Goal: Complete application form

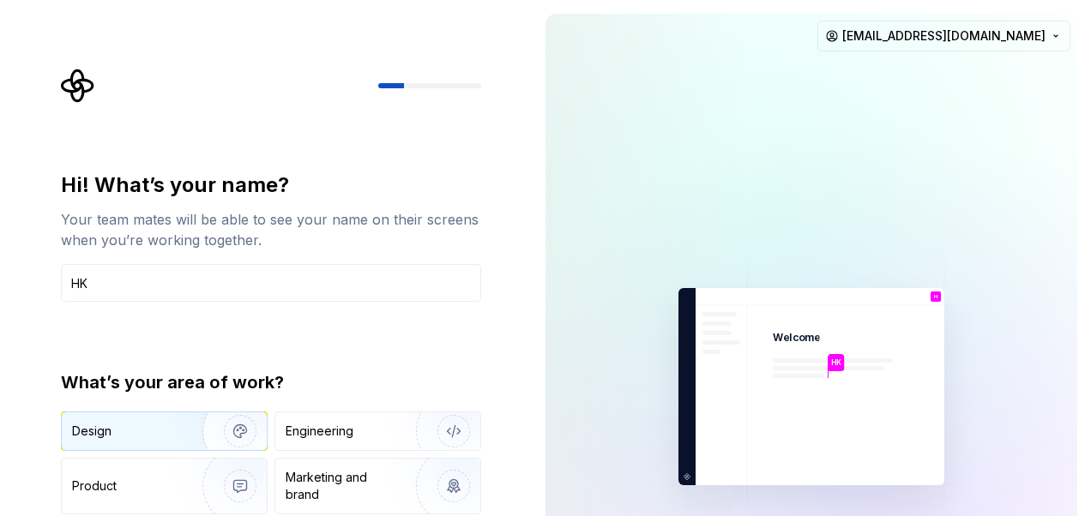
type input "HK"
click at [142, 418] on div "Design" at bounding box center [164, 432] width 205 height 38
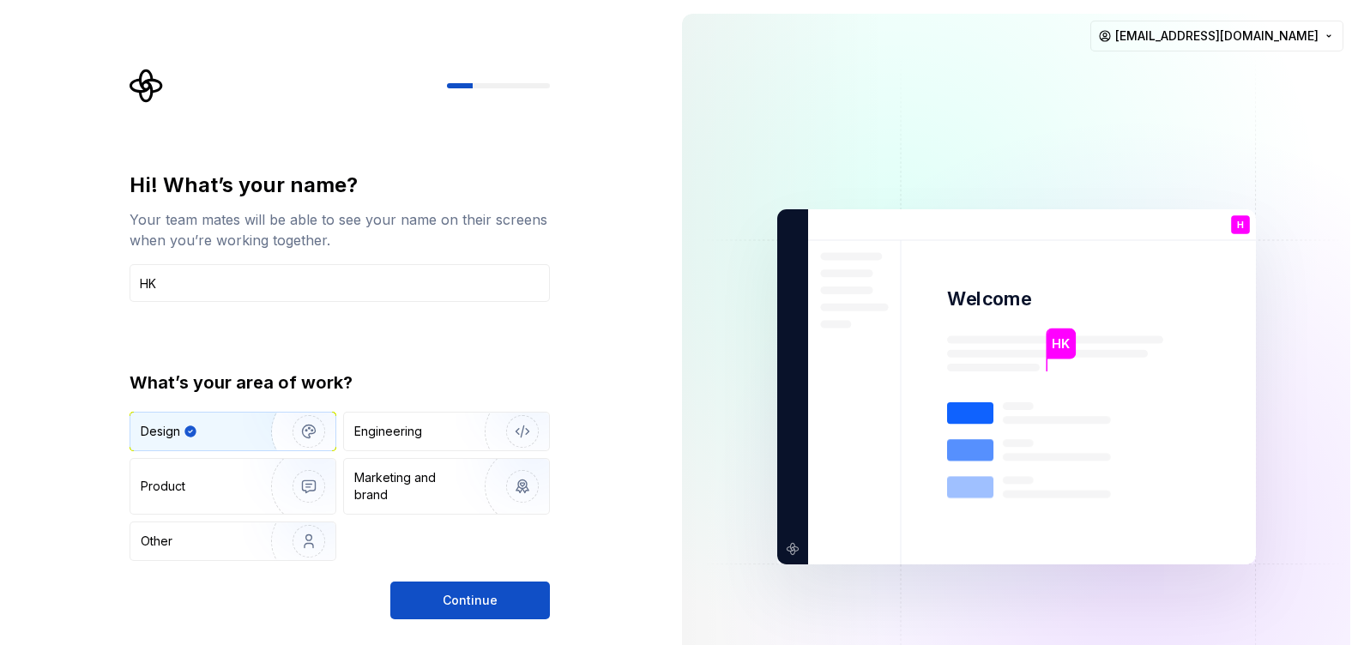
drag, startPoint x: 1042, startPoint y: 0, endPoint x: 592, endPoint y: 425, distance: 618.9
click at [592, 425] on div "Hi! What’s your name? Your team mates will be able to see your name on their sc…" at bounding box center [334, 387] width 668 height 774
click at [468, 515] on span "Continue" at bounding box center [470, 600] width 55 height 17
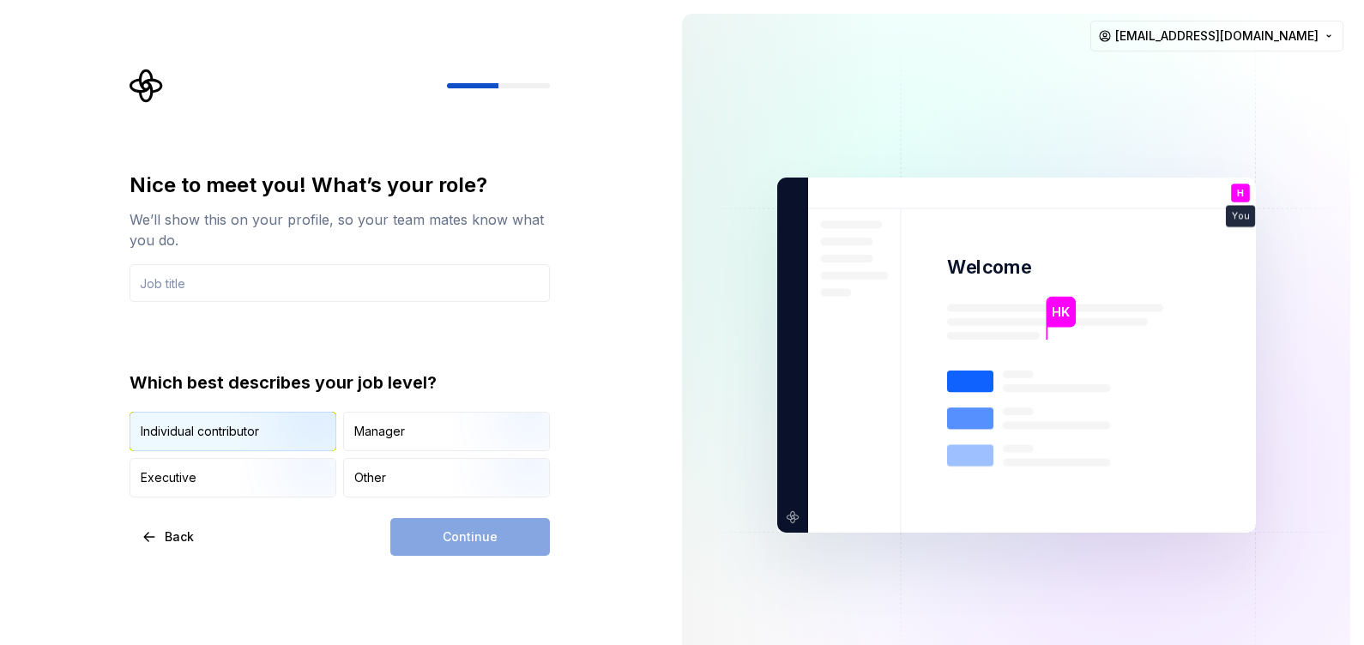
click at [272, 428] on img "button" at bounding box center [294, 452] width 110 height 115
click at [489, 515] on div "Continue" at bounding box center [470, 537] width 160 height 38
click at [259, 289] on input "text" at bounding box center [340, 283] width 420 height 38
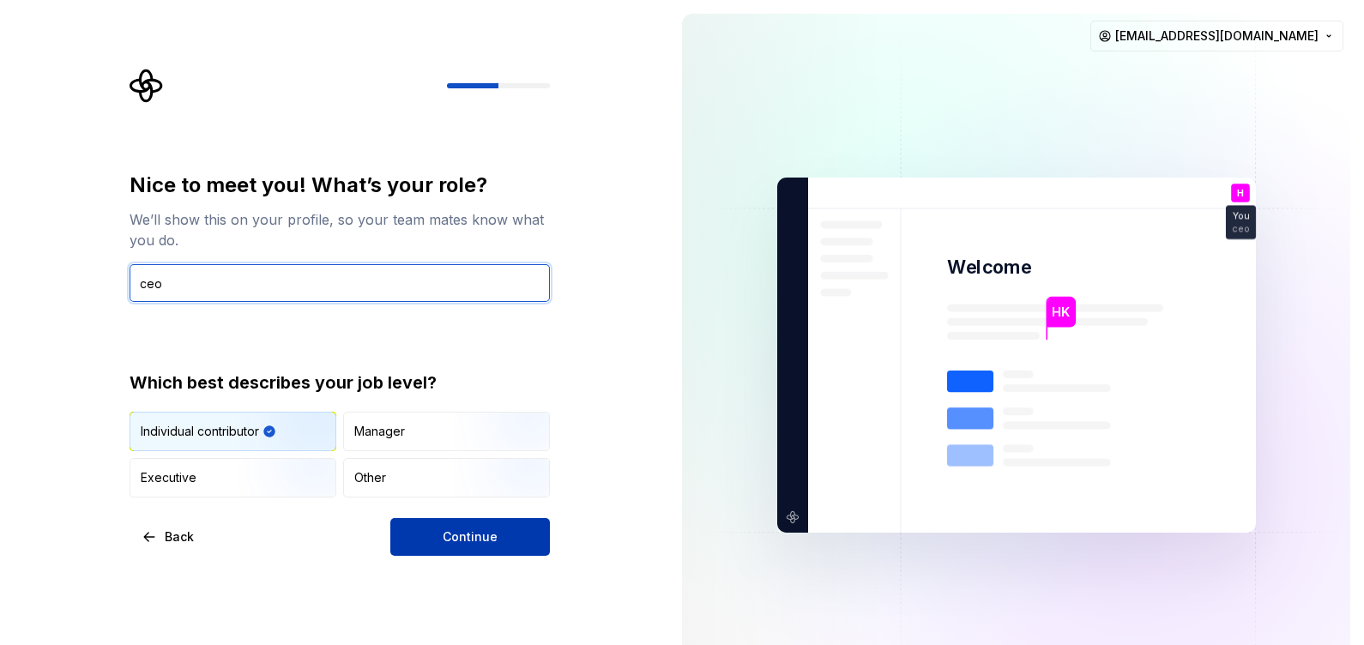
type input "ceo"
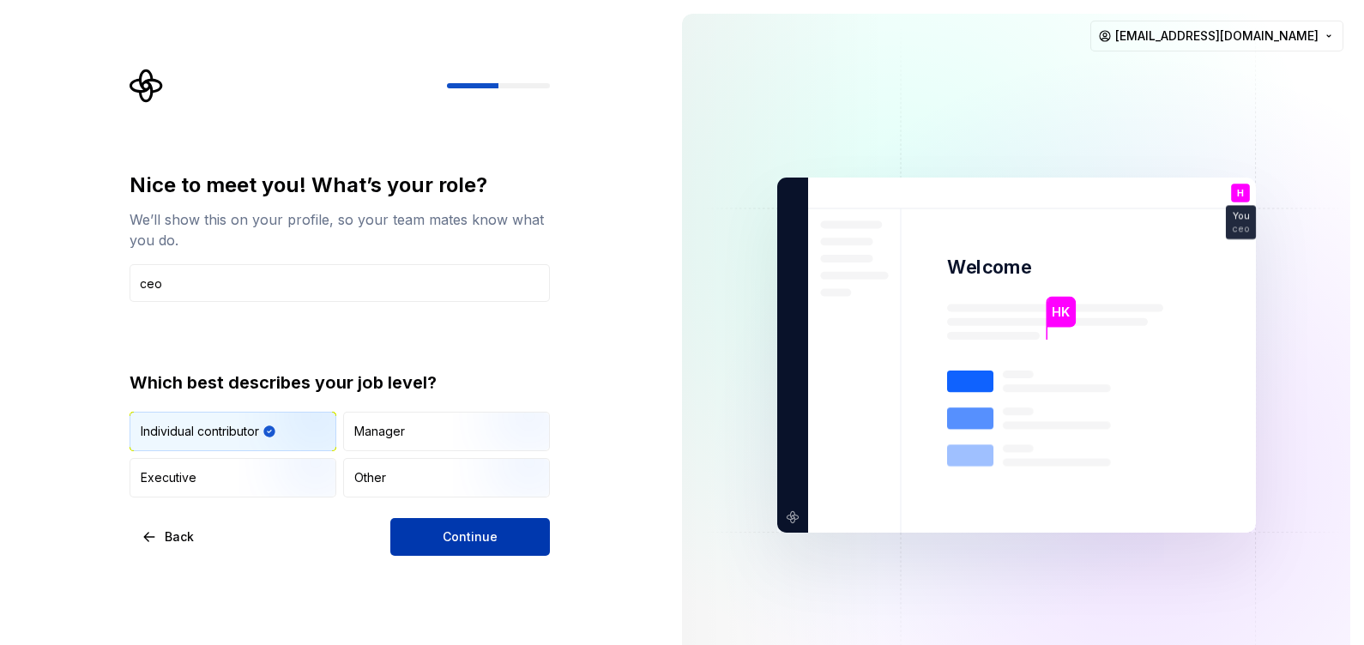
click at [430, 515] on button "Continue" at bounding box center [470, 537] width 160 height 38
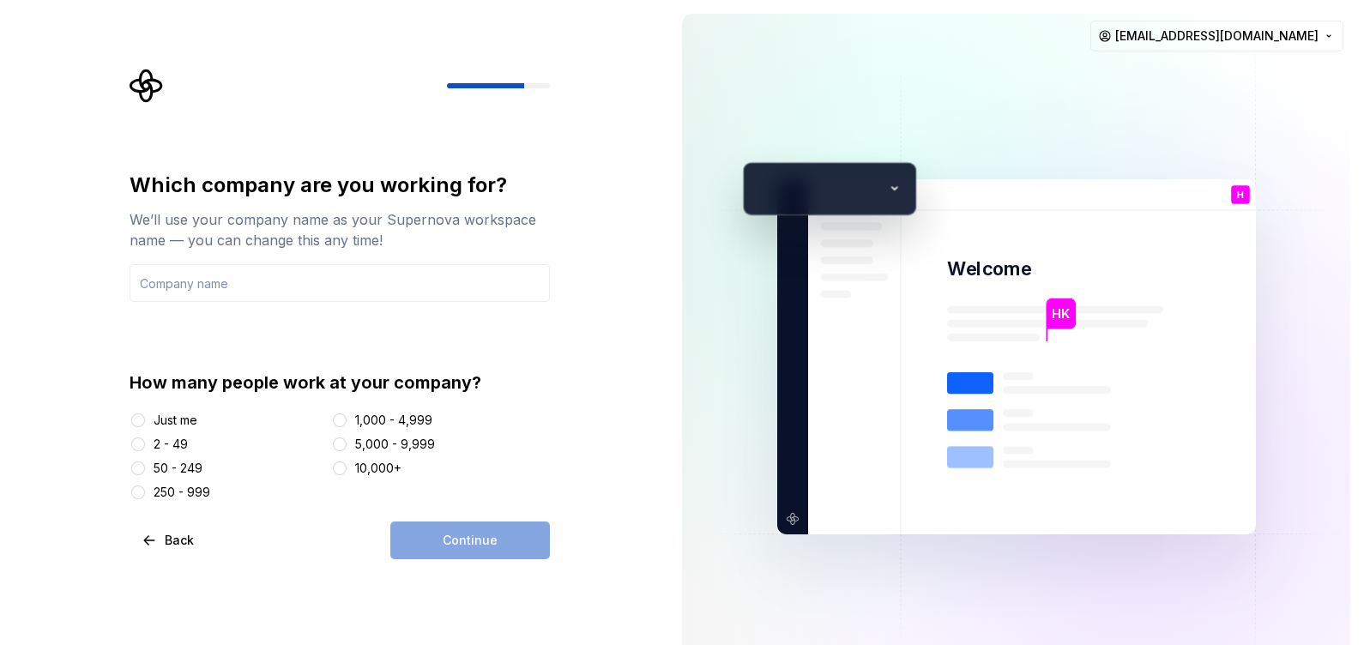
click at [154, 415] on div "Just me" at bounding box center [176, 420] width 44 height 17
click at [145, 415] on button "Just me" at bounding box center [138, 420] width 14 height 14
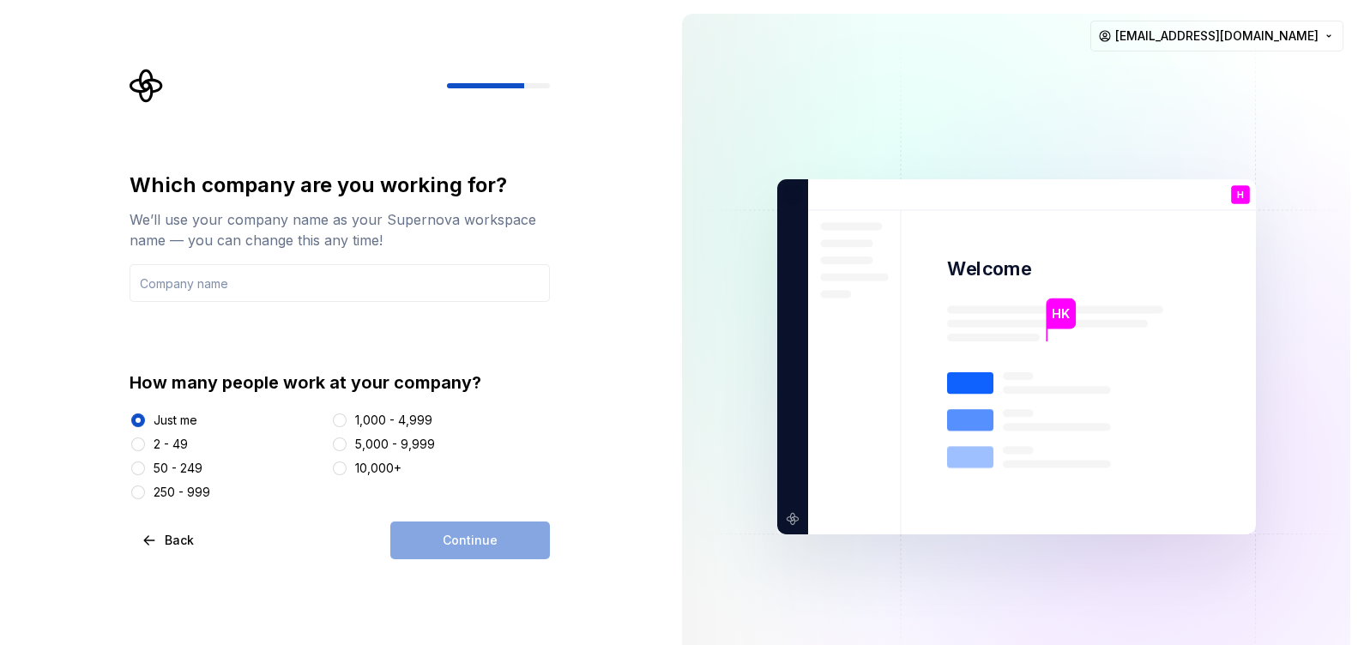
click at [479, 515] on div "Continue" at bounding box center [470, 540] width 160 height 38
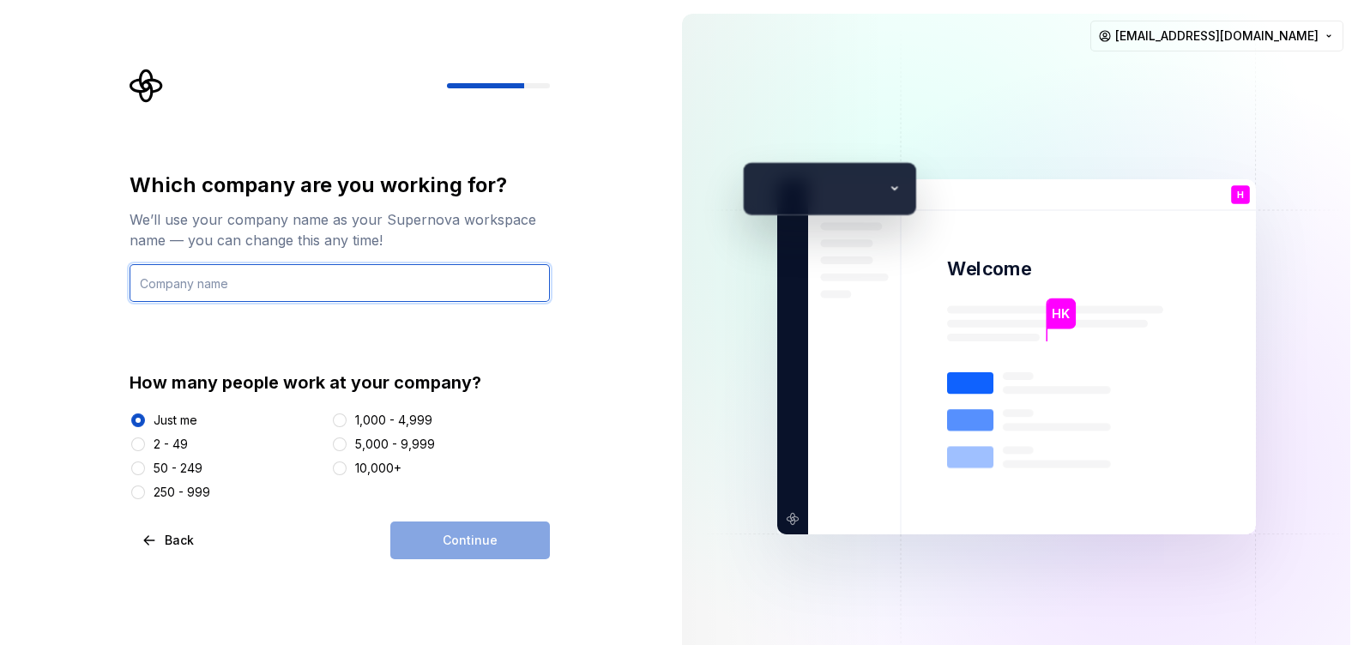
click at [196, 283] on input "text" at bounding box center [340, 283] width 420 height 38
click at [142, 279] on input "hk corp" at bounding box center [340, 283] width 420 height 38
type input "HK Corp"
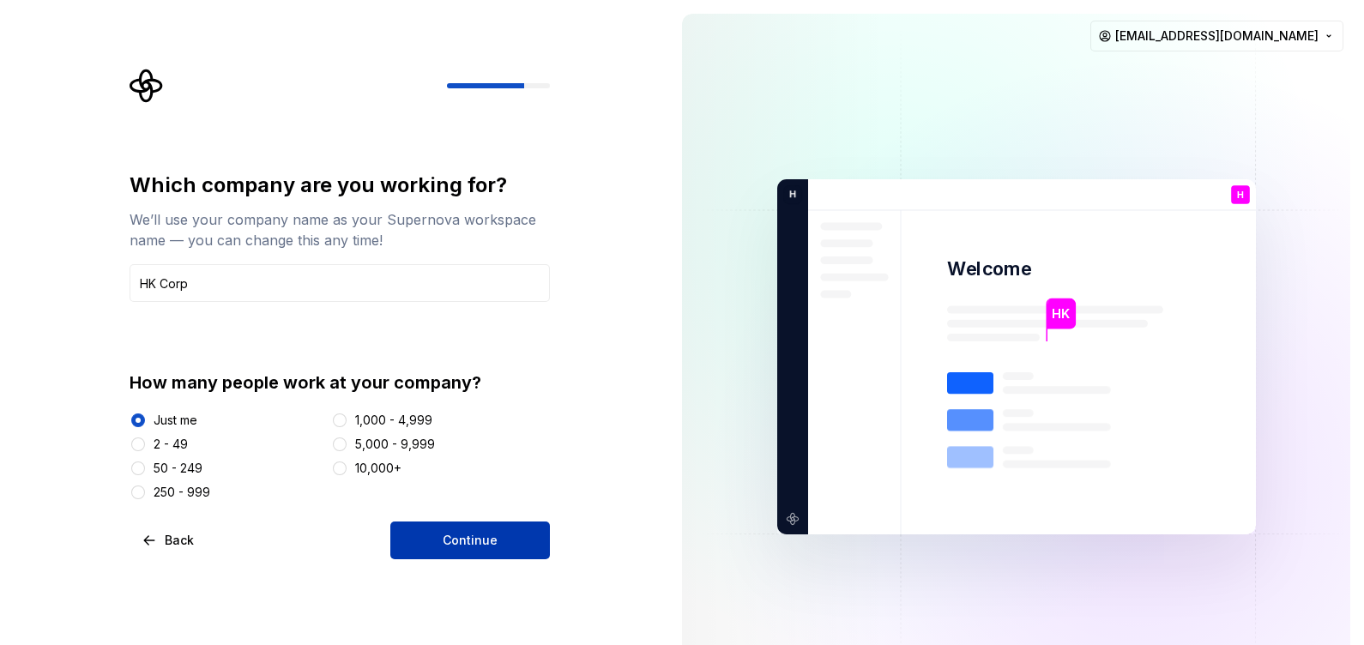
click at [441, 515] on button "Continue" at bounding box center [470, 540] width 160 height 38
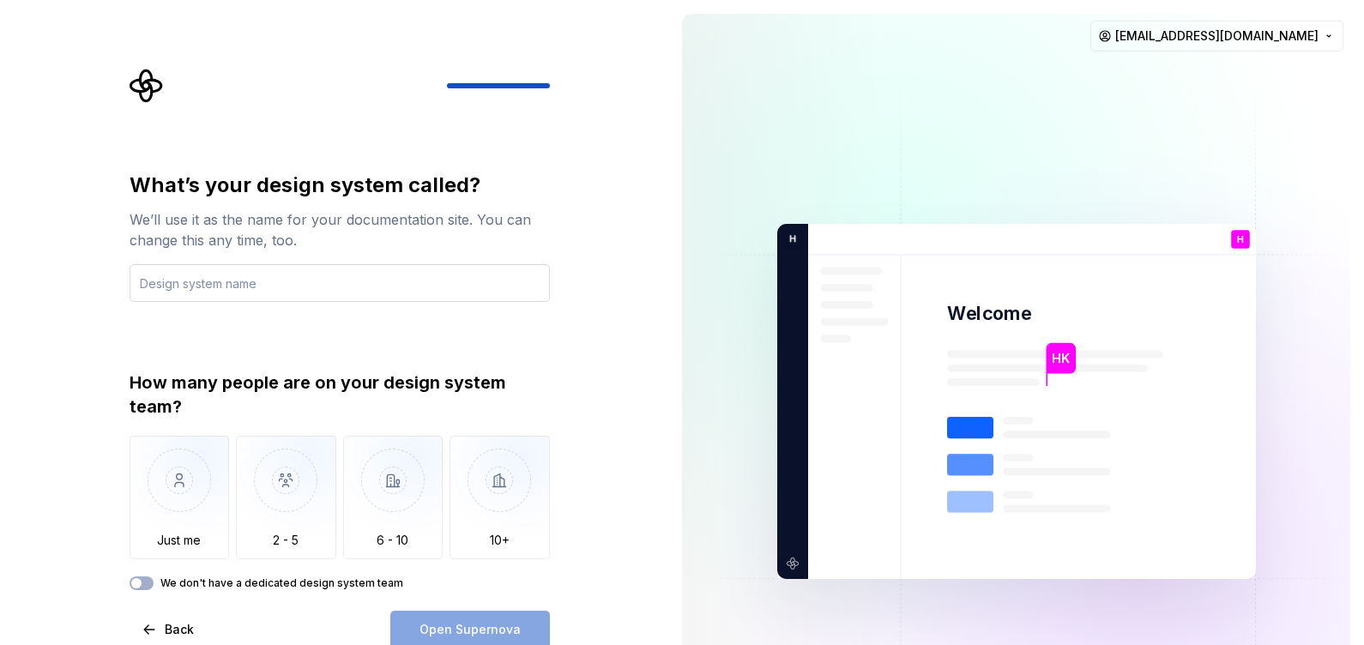
click at [191, 287] on input "text" at bounding box center [340, 283] width 420 height 38
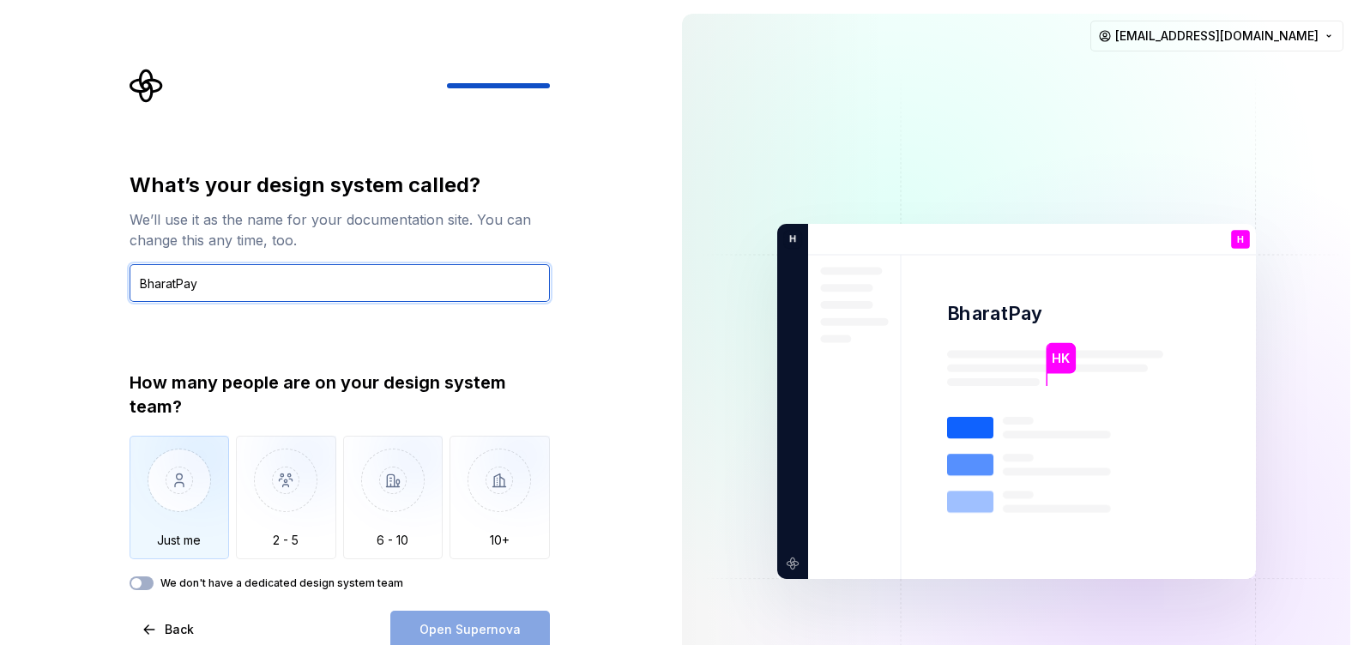
type input "BharatPay"
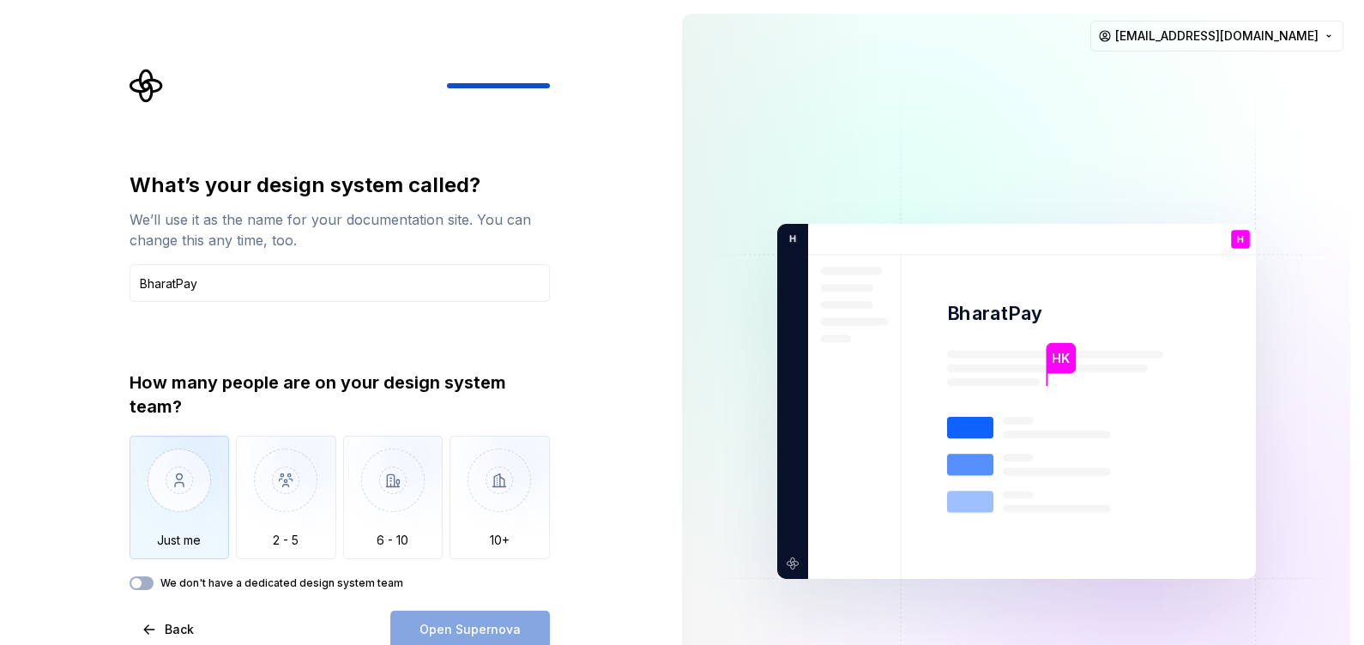
click at [184, 508] on img "button" at bounding box center [180, 493] width 100 height 115
click at [147, 515] on button "We don't have a dedicated design system team" at bounding box center [142, 583] width 24 height 14
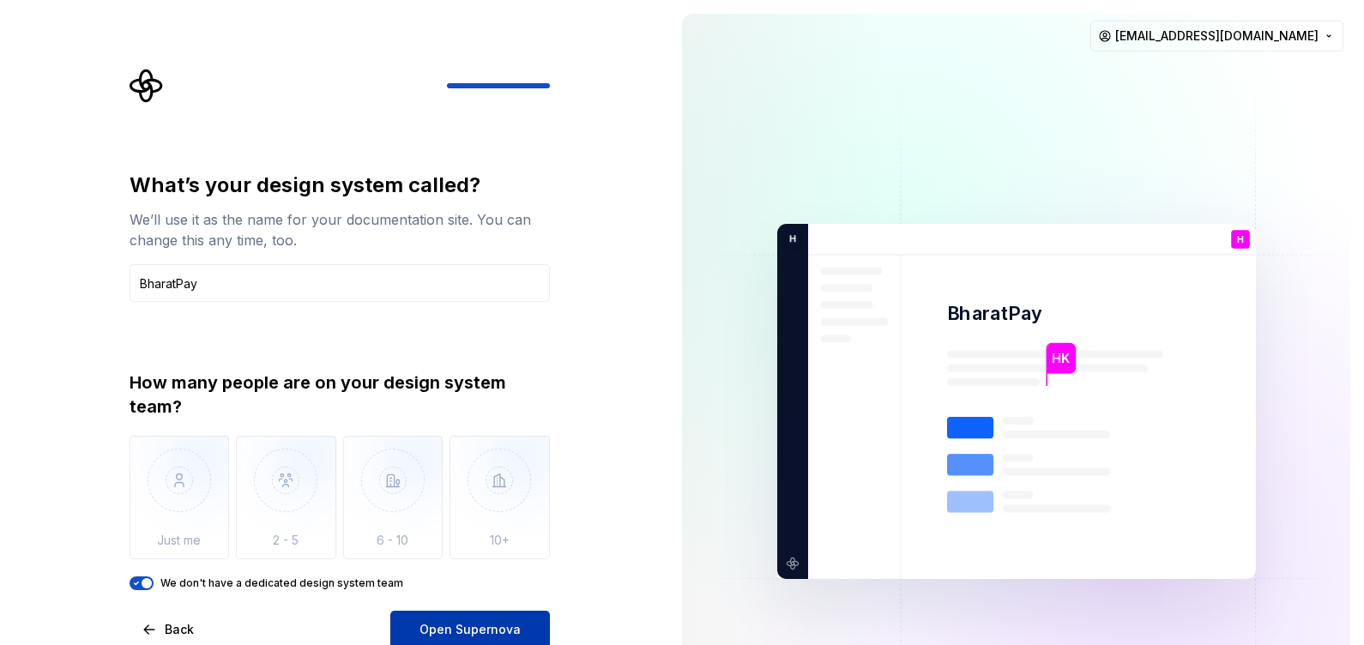
click at [505, 515] on span "Open Supernova" at bounding box center [469, 629] width 101 height 17
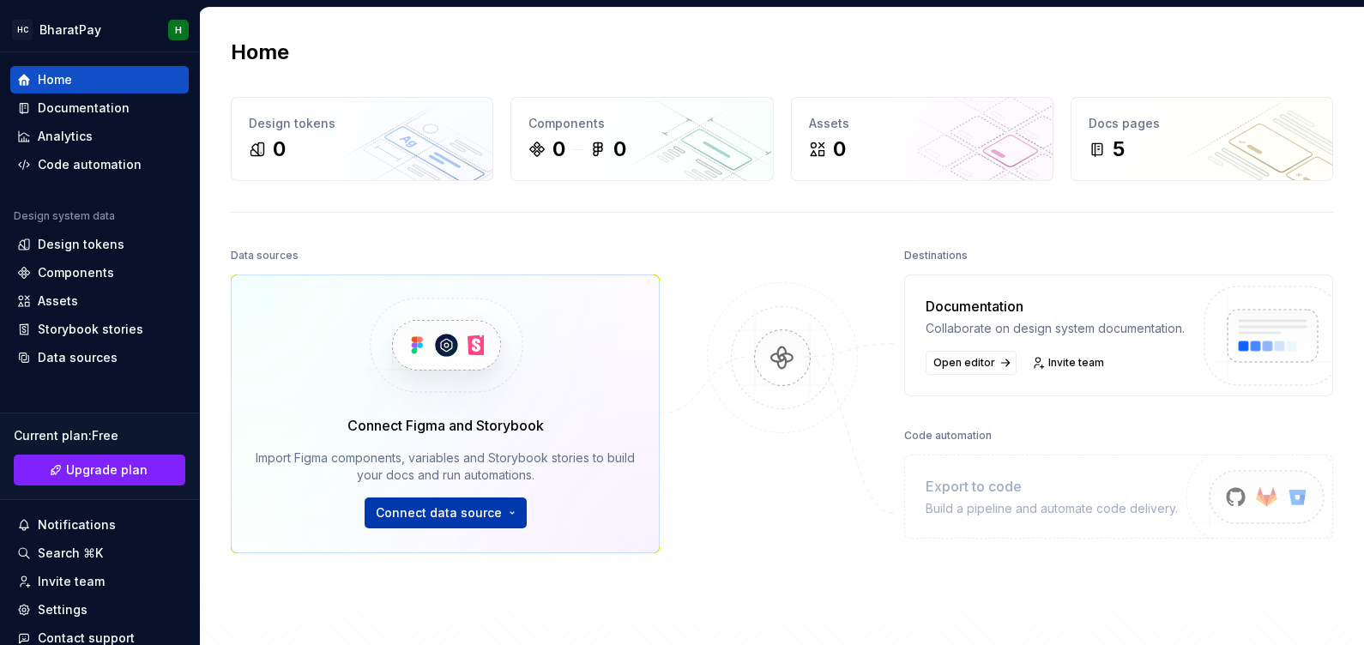
click at [486, 515] on html "HC BharatPay H Home Documentation Analytics Code automation Design system data …" at bounding box center [682, 322] width 1364 height 645
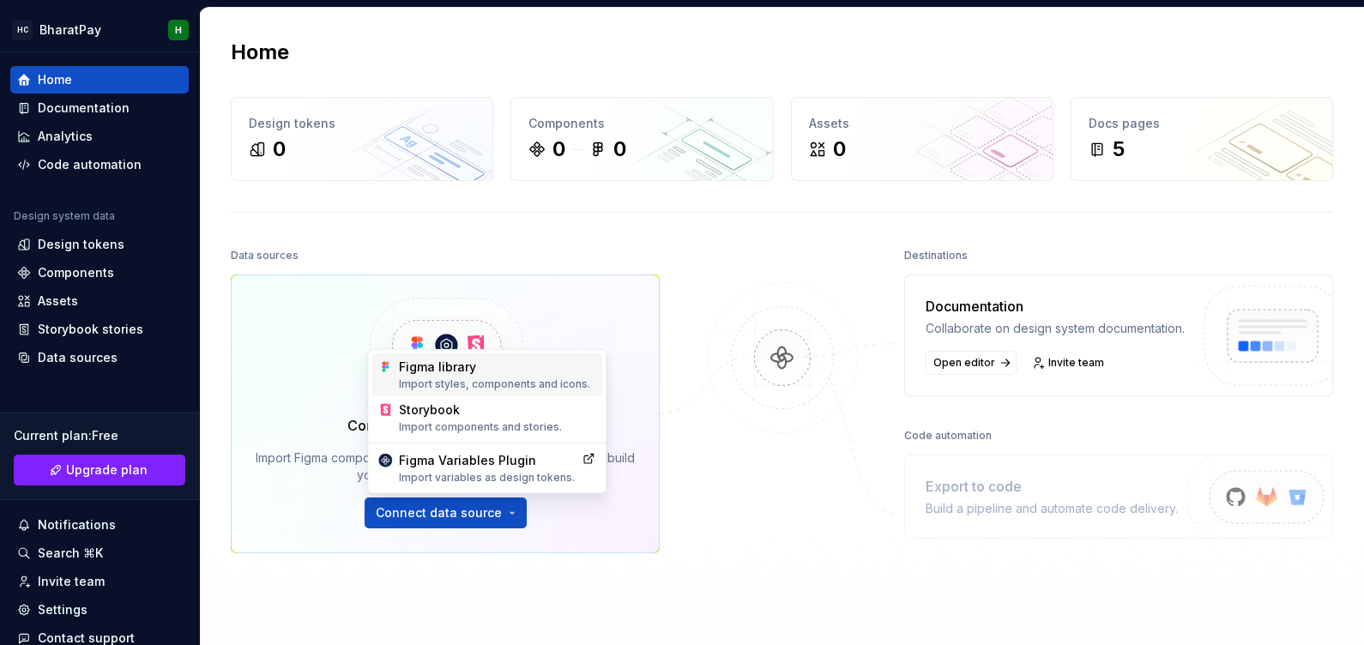
click at [474, 379] on div "Import styles, components and icons." at bounding box center [497, 384] width 196 height 14
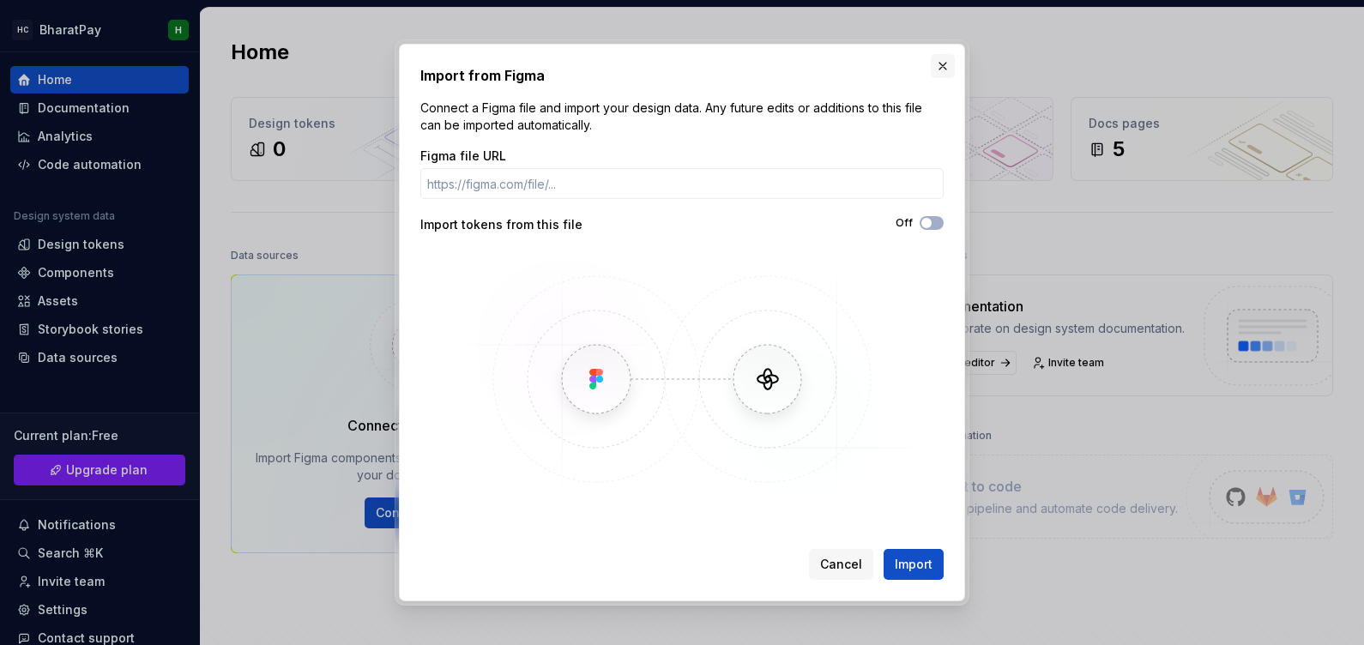
click at [939, 75] on button "button" at bounding box center [943, 66] width 24 height 24
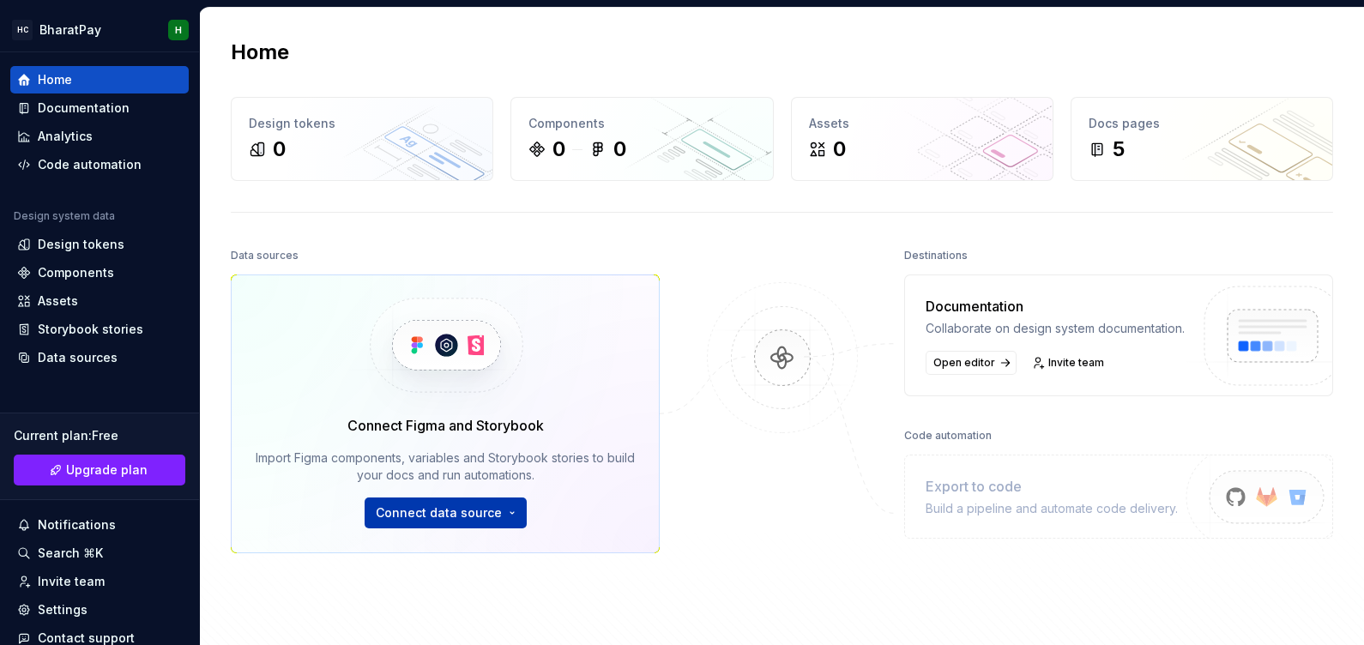
click at [443, 515] on html "HC BharatPay H Home Documentation Analytics Code automation Design system data …" at bounding box center [682, 322] width 1364 height 645
